Goal: Check status

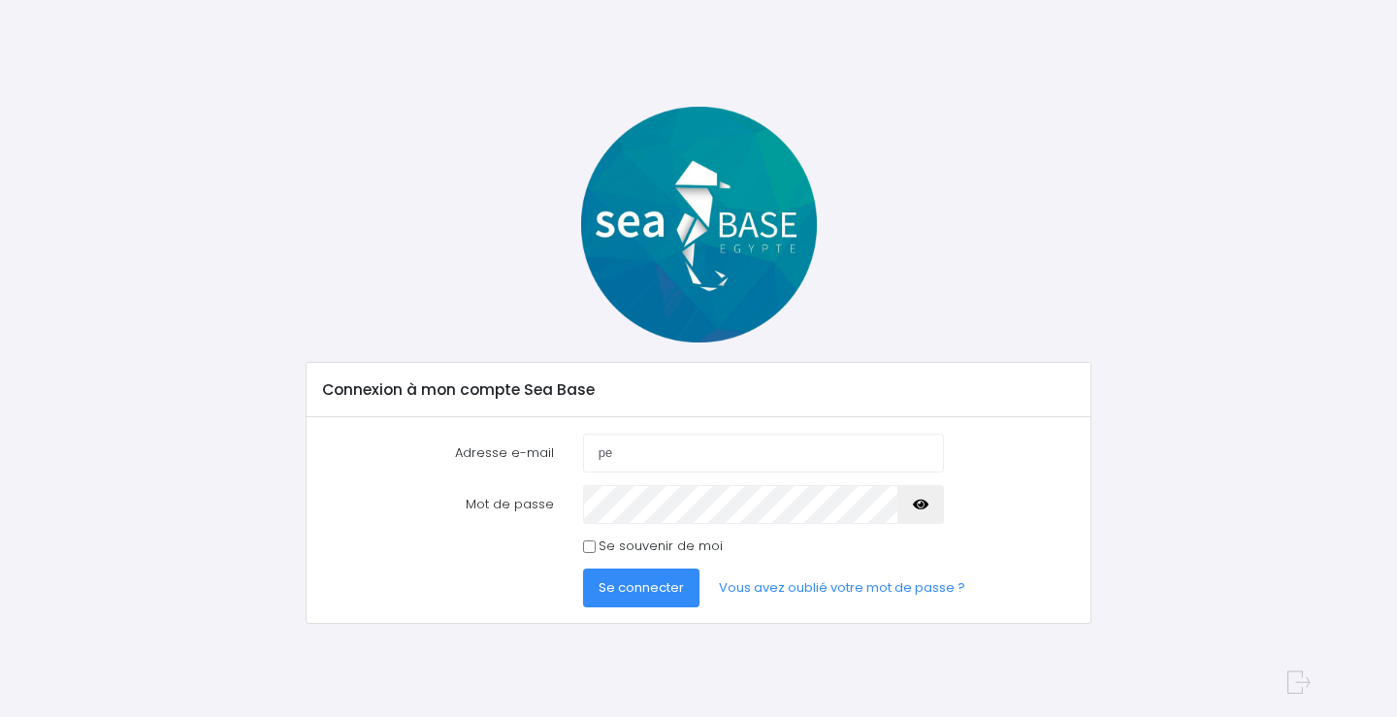
type input "[EMAIL_ADDRESS][DOMAIN_NAME]"
click at [583, 568] on button "Se connecter" at bounding box center [641, 587] width 116 height 39
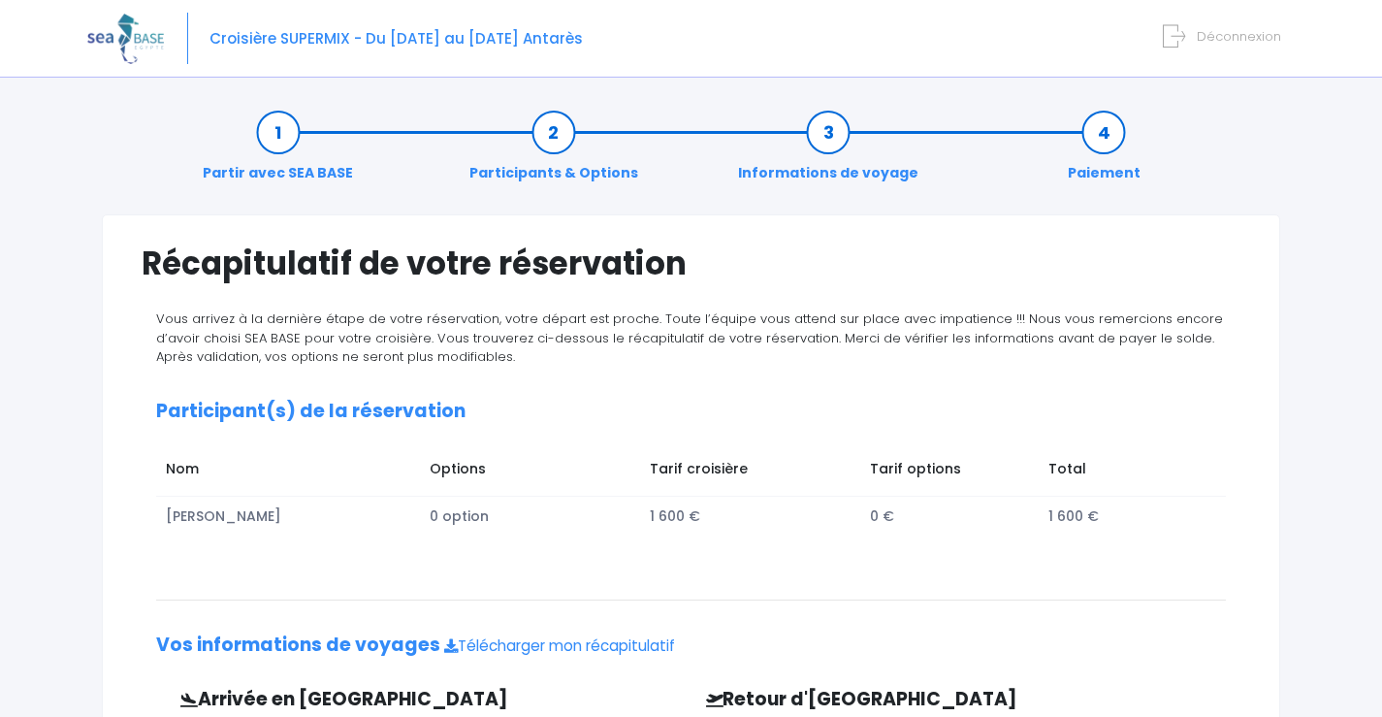
click at [846, 168] on link "Informations de voyage" at bounding box center [829, 152] width 200 height 61
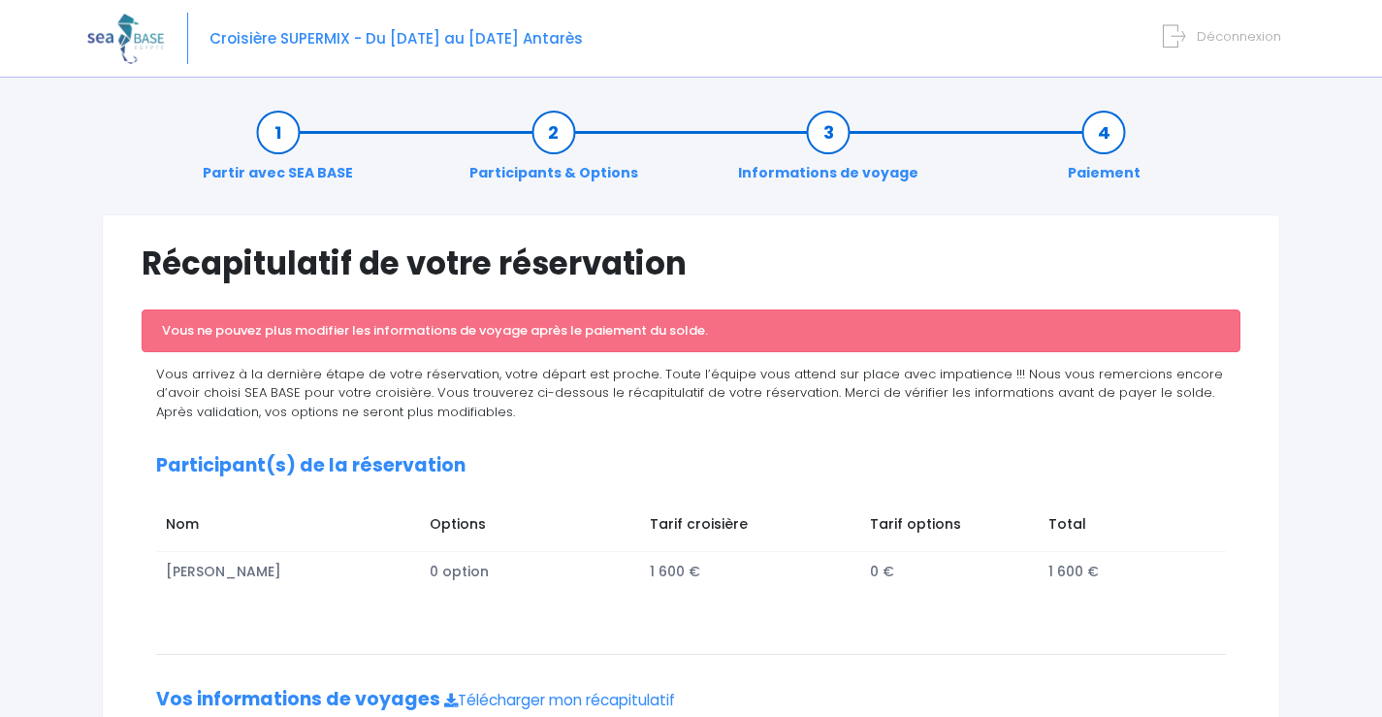
click at [274, 169] on link "Partir avec SEA BASE" at bounding box center [278, 152] width 170 height 61
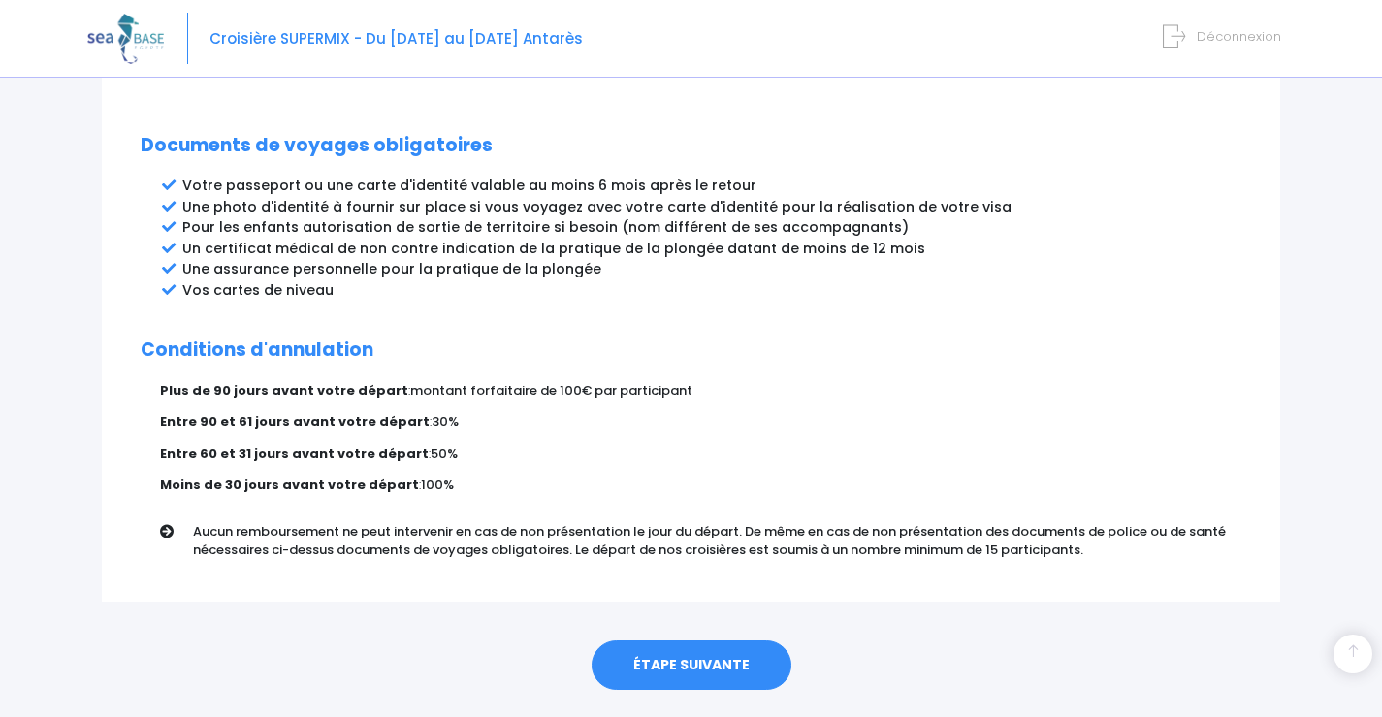
scroll to position [1057, 0]
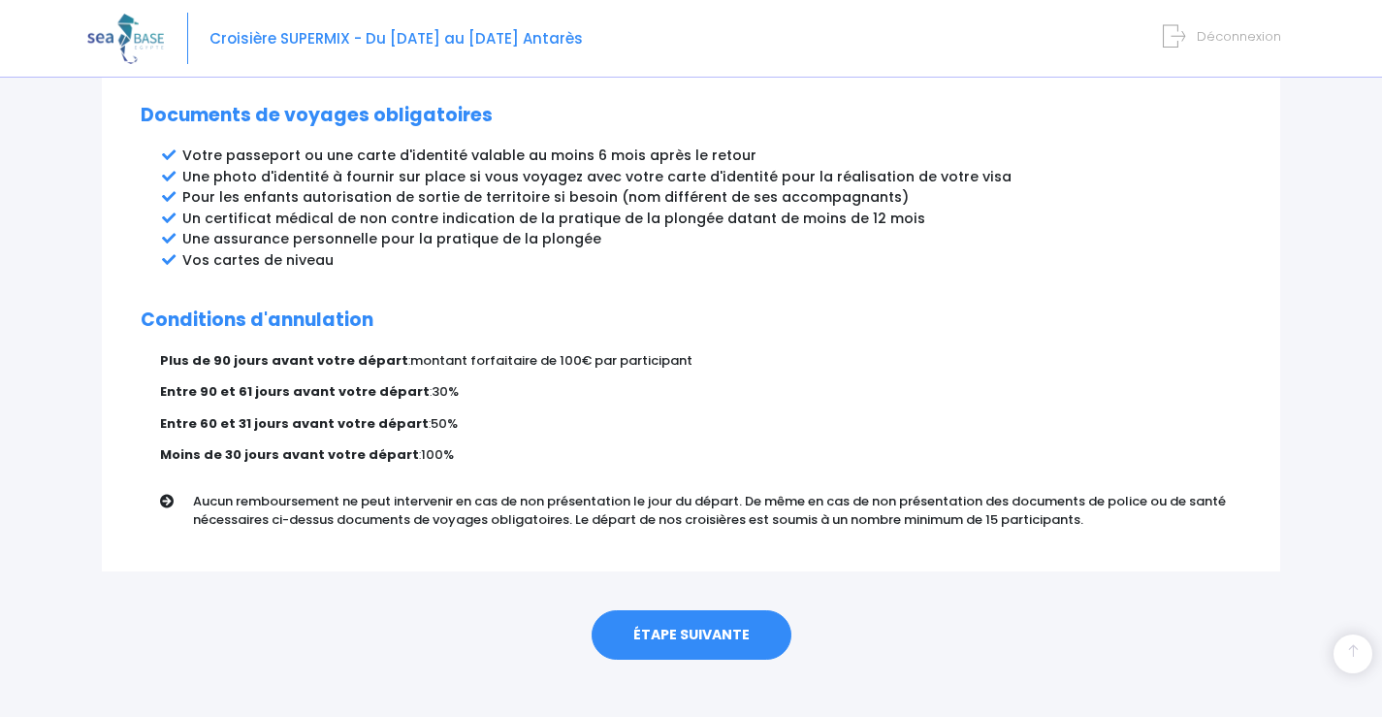
click at [692, 614] on link "ÉTAPE SUIVANTE" at bounding box center [692, 635] width 200 height 50
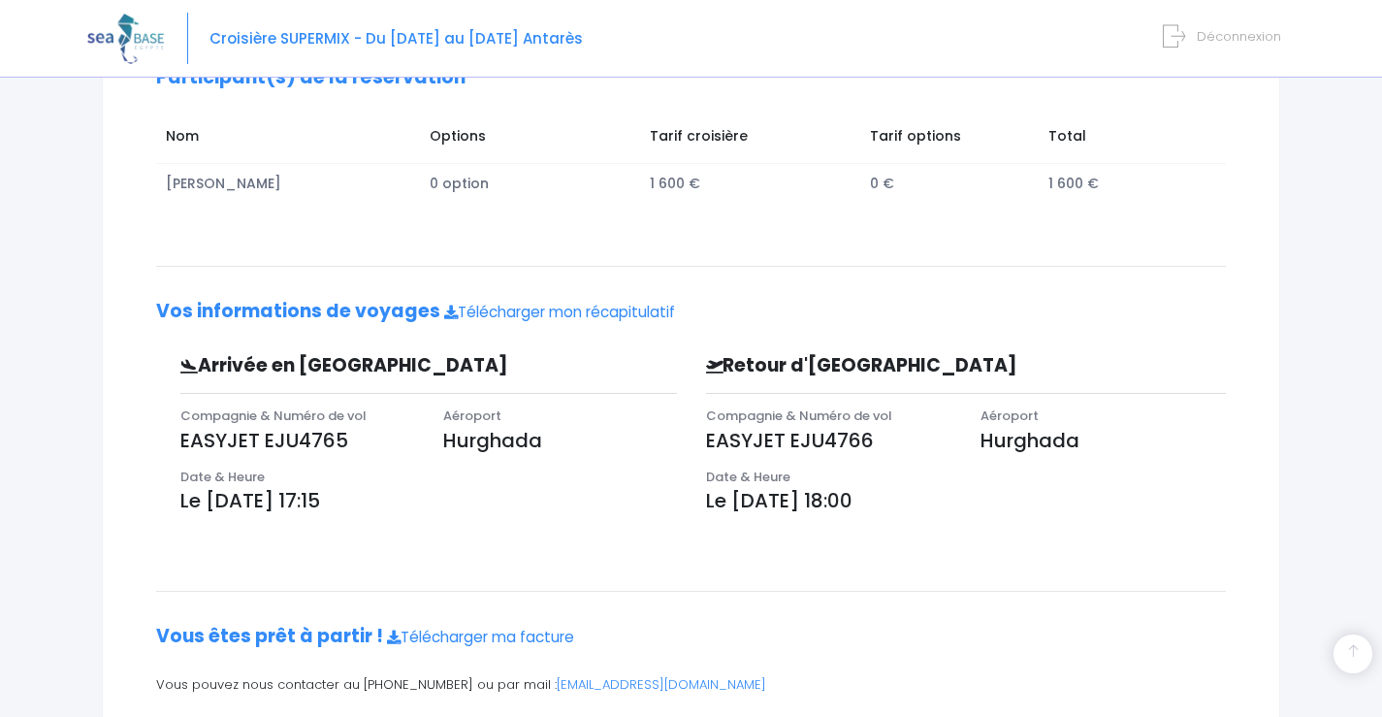
scroll to position [458, 0]
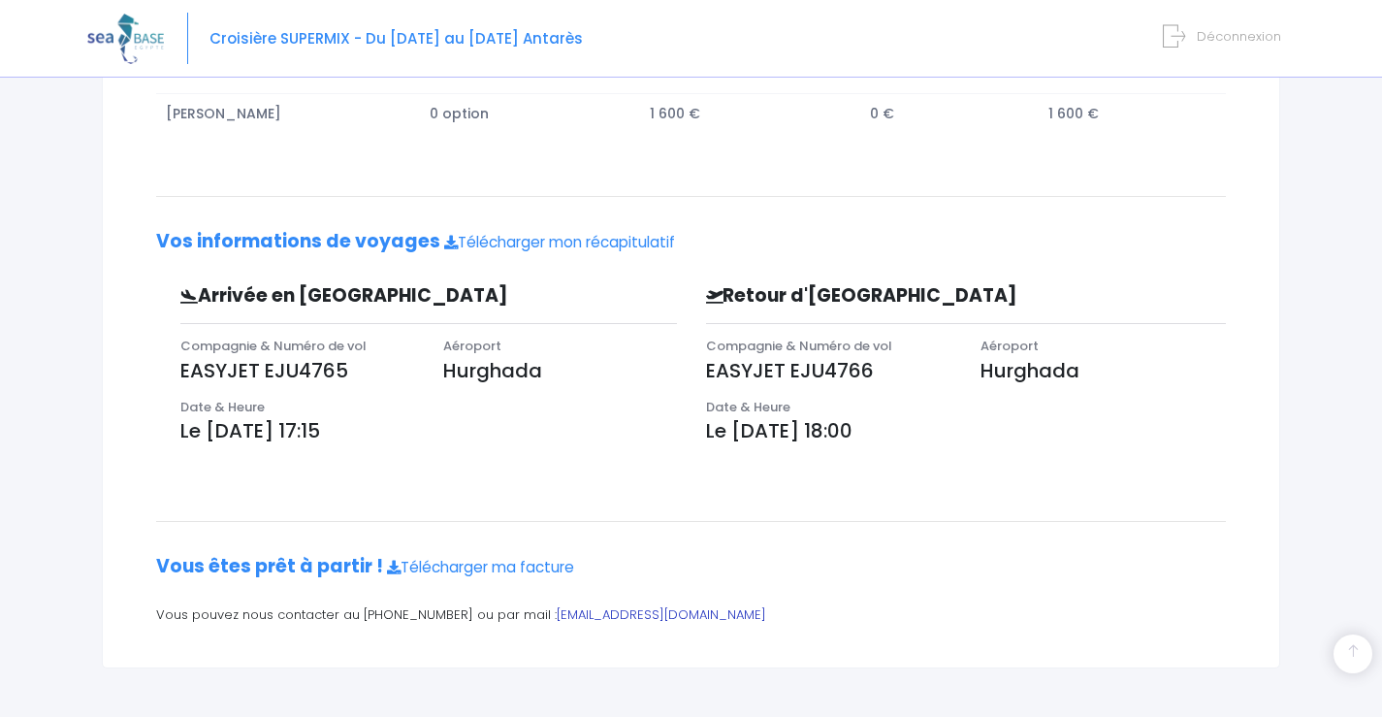
click at [622, 617] on link "contact@redseabase.com" at bounding box center [662, 614] width 210 height 18
